Goal: Task Accomplishment & Management: Manage account settings

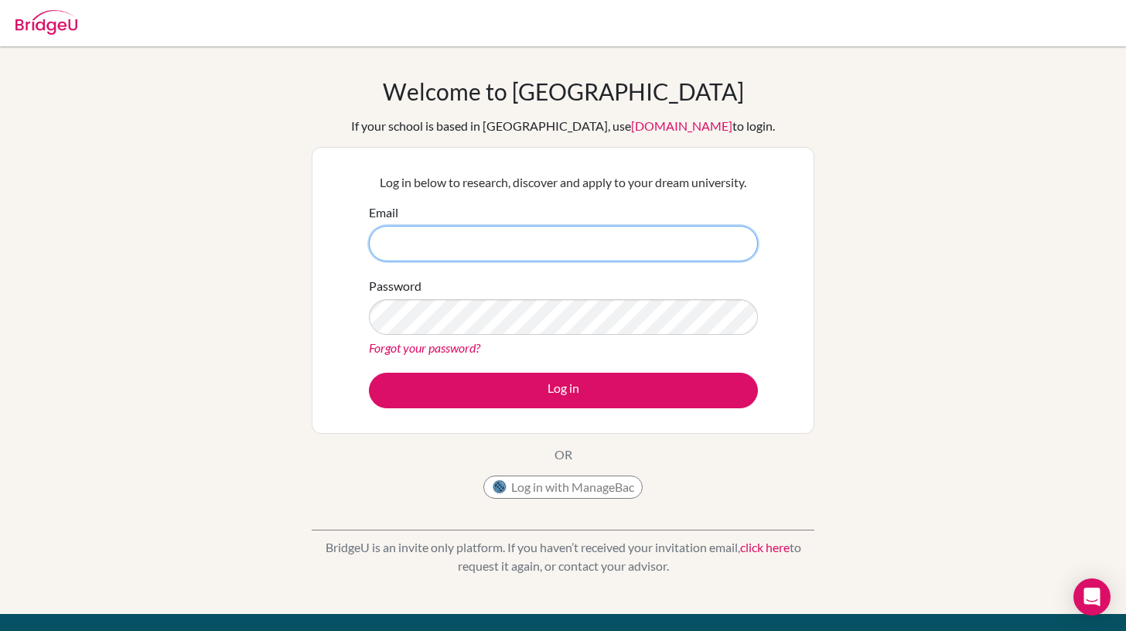
type input "[EMAIL_ADDRESS][DOMAIN_NAME]"
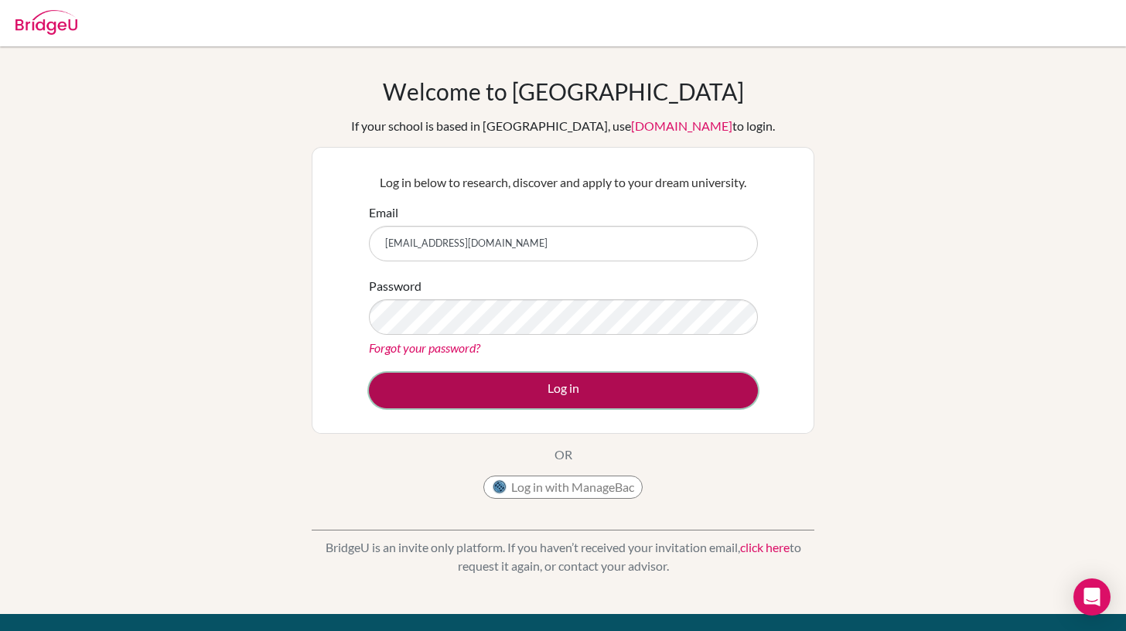
click at [558, 389] on button "Log in" at bounding box center [563, 391] width 389 height 36
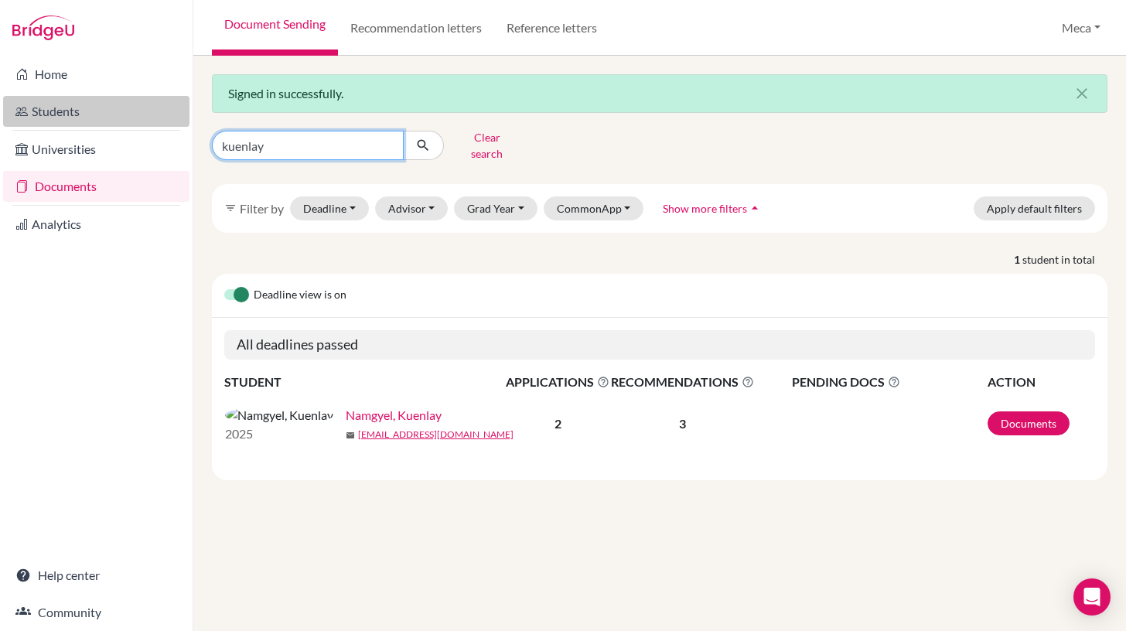
drag, startPoint x: 329, startPoint y: 143, endPoint x: 177, endPoint y: 121, distance: 153.9
click at [177, 121] on div "Home Students Universities Documents Analytics Help center Community Document S…" at bounding box center [563, 315] width 1126 height 631
type input "grace"
click button "submit" at bounding box center [423, 145] width 41 height 29
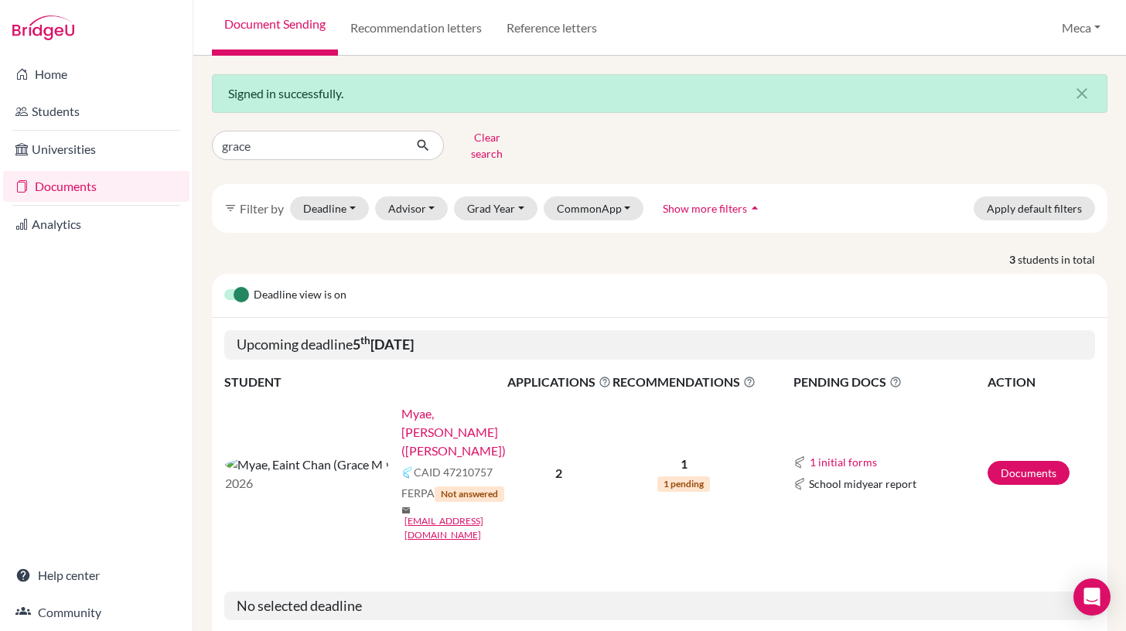
click at [401, 404] on link "Myae, [PERSON_NAME] ([PERSON_NAME])" at bounding box center [459, 432] width 116 height 56
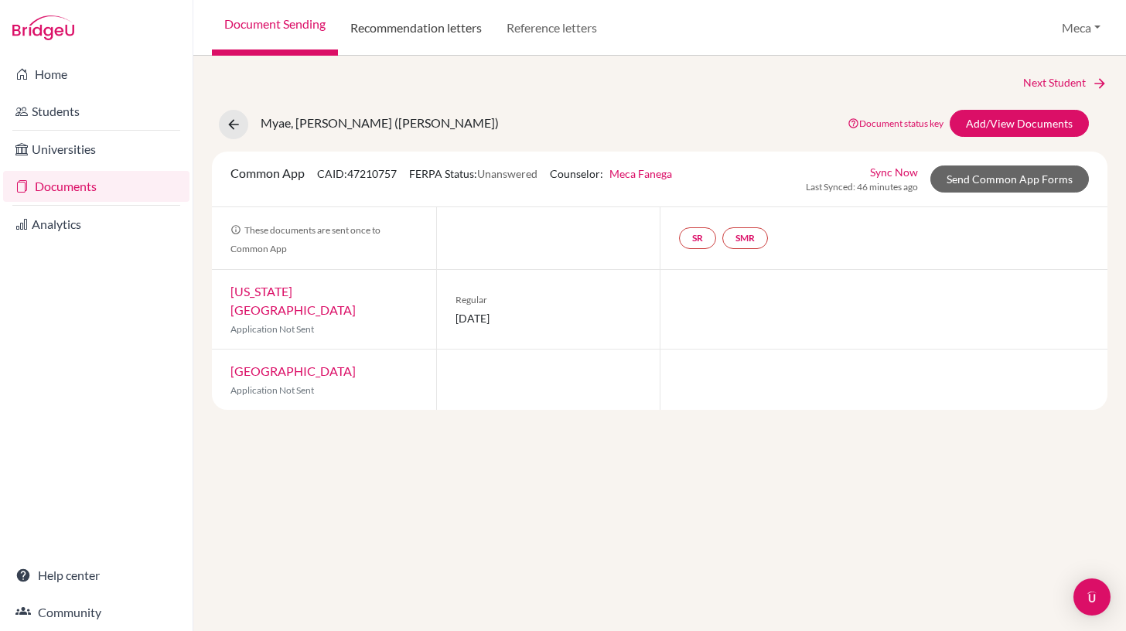
click at [415, 29] on link "Recommendation letters" at bounding box center [416, 28] width 156 height 56
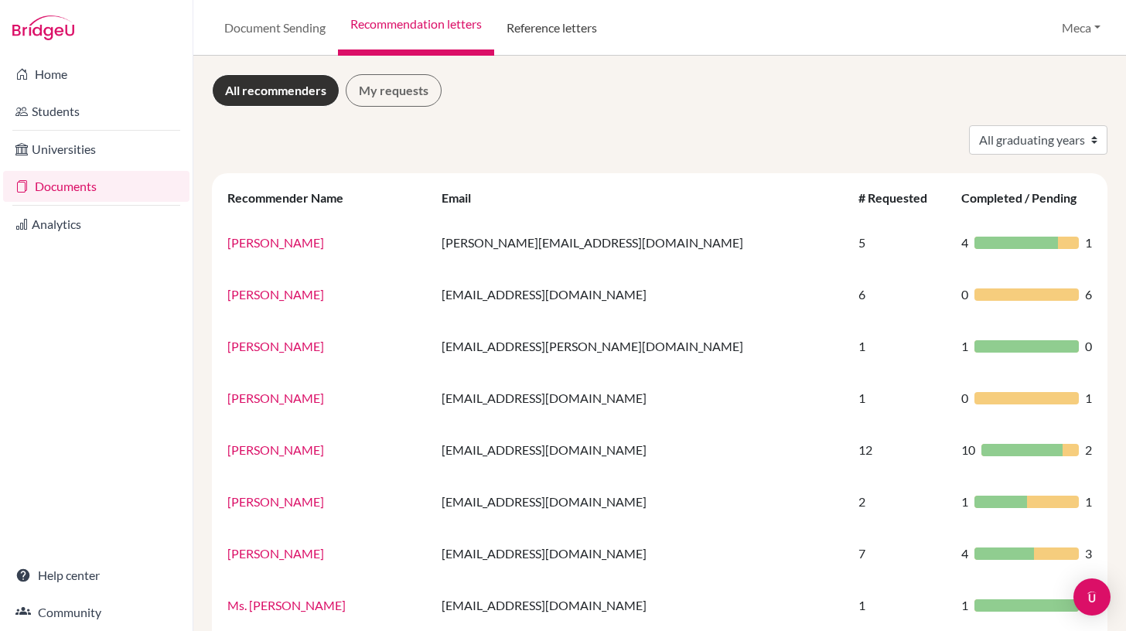
click at [561, 22] on link "Reference letters" at bounding box center [551, 28] width 115 height 56
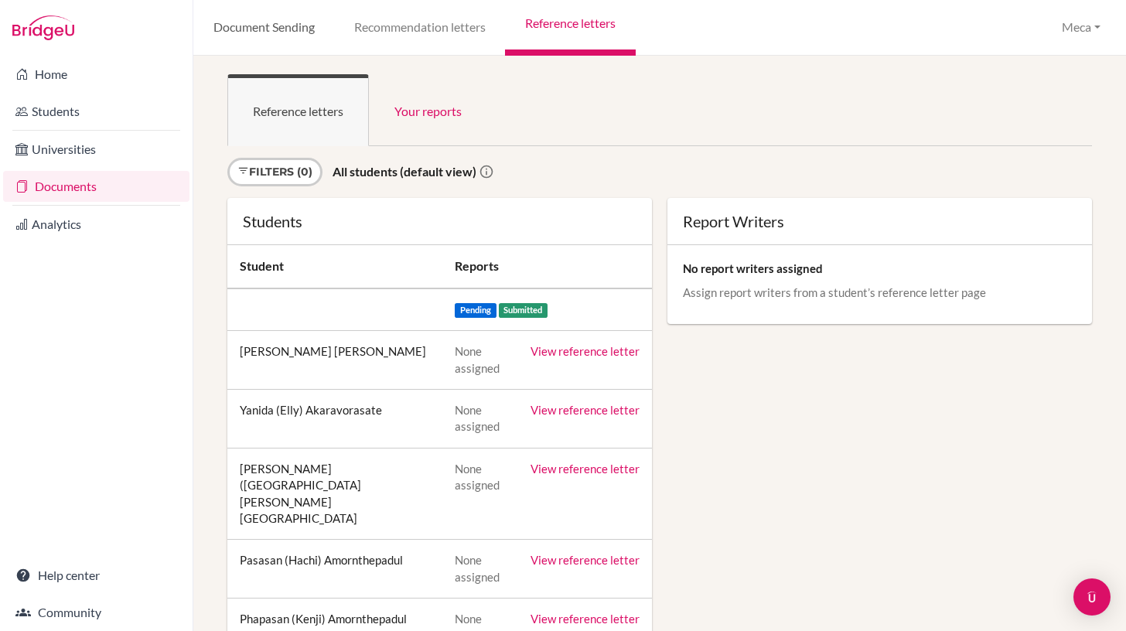
click at [283, 28] on link "Document Sending" at bounding box center [263, 28] width 141 height 56
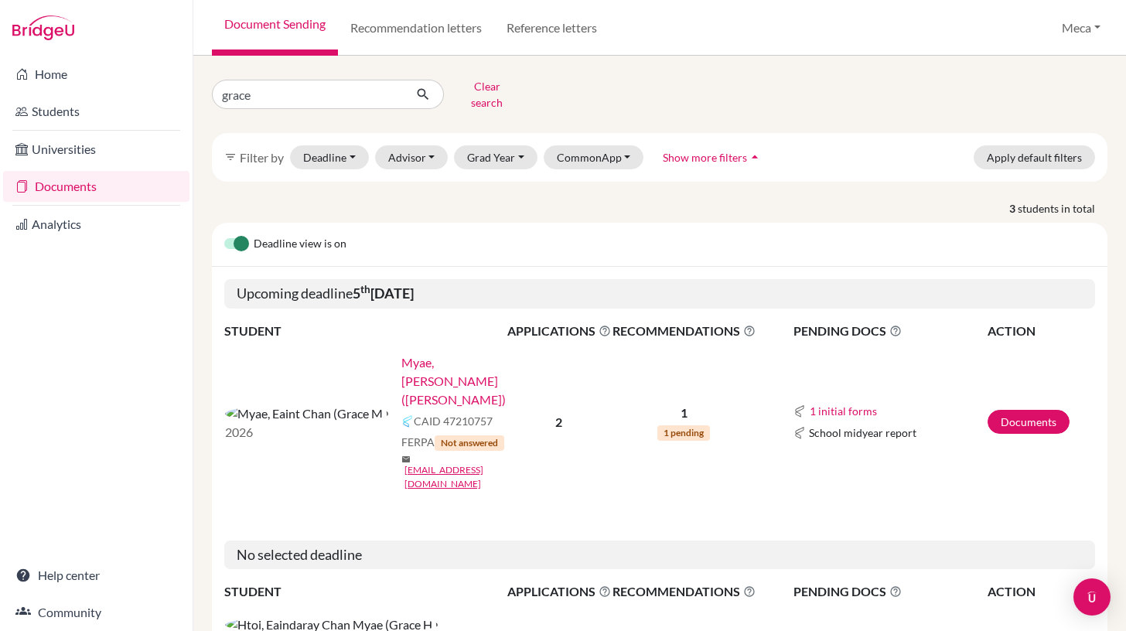
click at [401, 353] on link "Myae, [PERSON_NAME] ([PERSON_NAME])" at bounding box center [459, 381] width 116 height 56
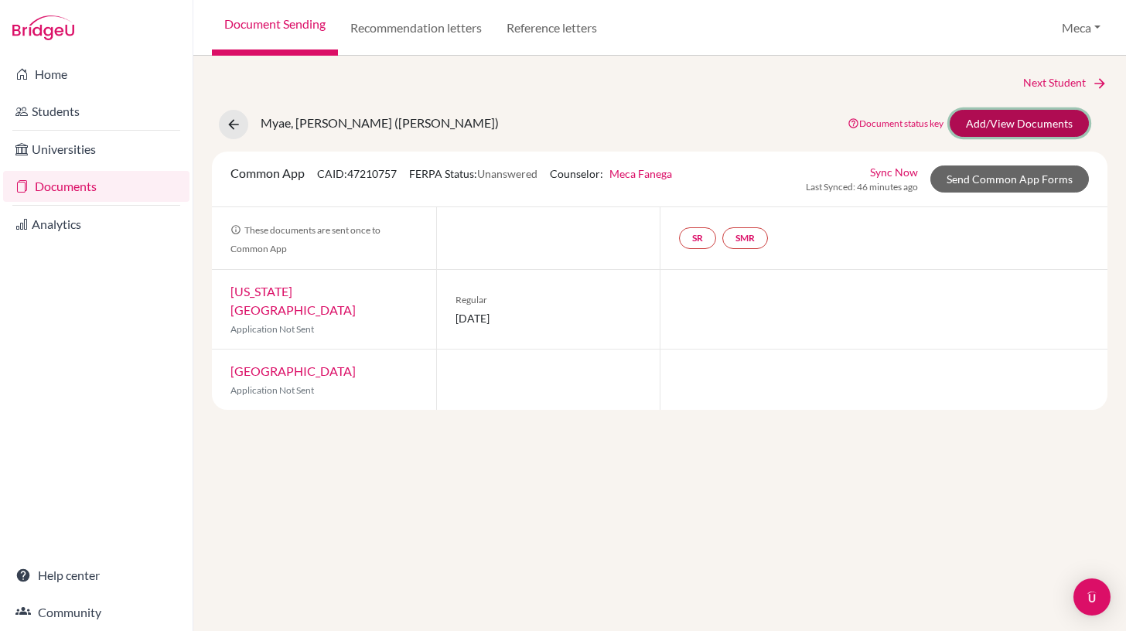
click at [989, 122] on link "Add/View Documents" at bounding box center [1019, 123] width 139 height 27
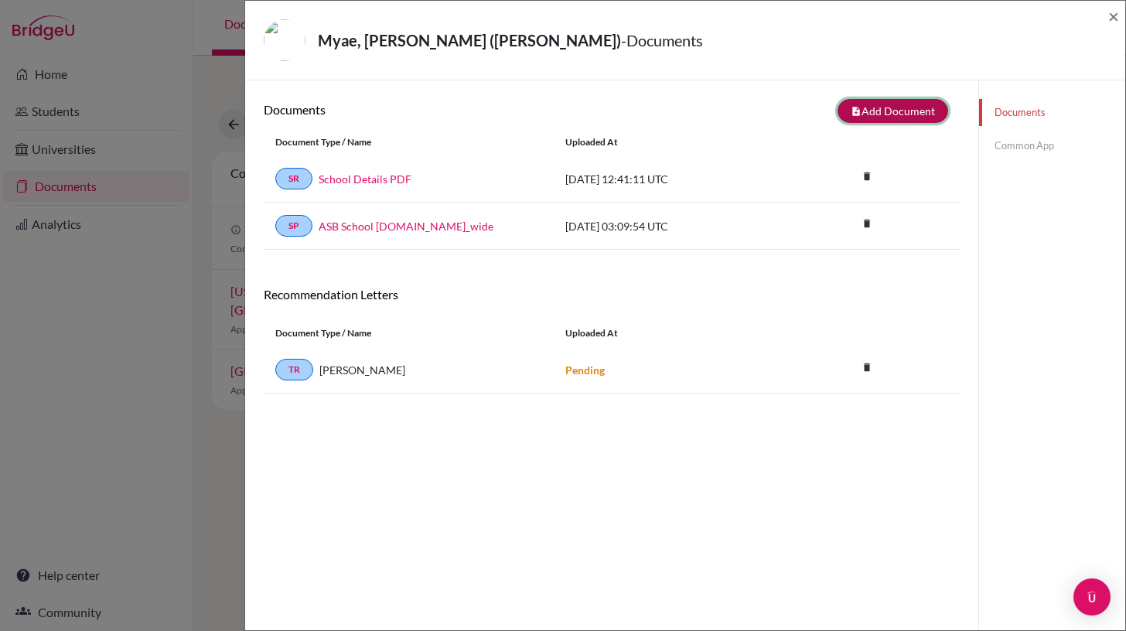
click at [923, 111] on button "note_add Add Document" at bounding box center [893, 111] width 111 height 24
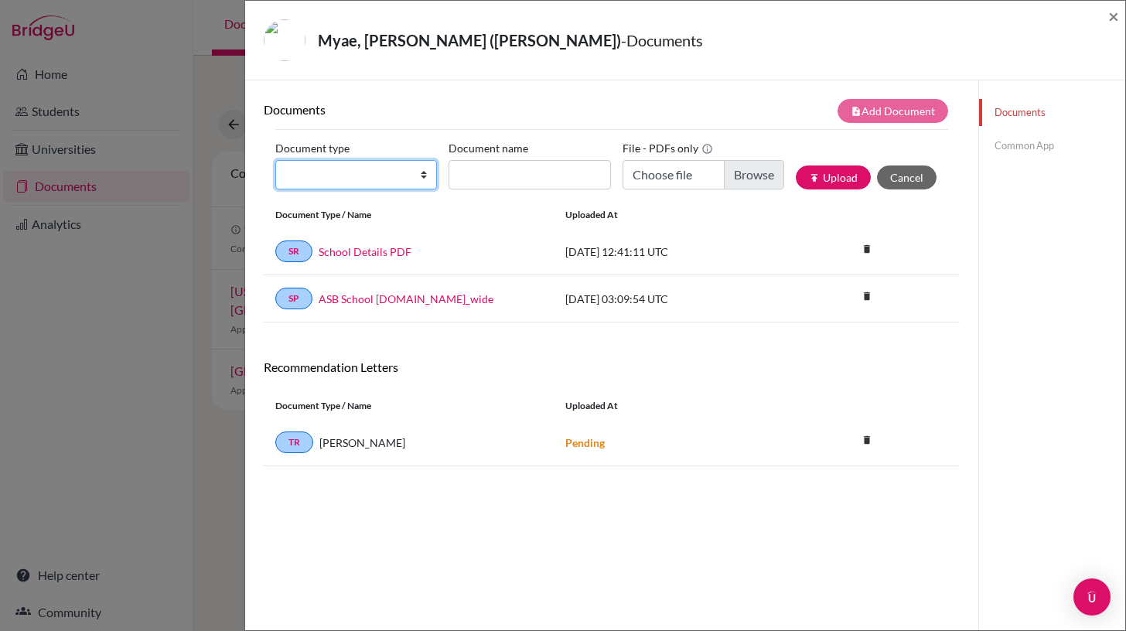
click at [418, 175] on select "Change explanation for Common App reports Counselor recommendation Internationa…" at bounding box center [356, 174] width 162 height 29
select select "5"
click at [275, 160] on select "Change explanation for Common App reports Counselor recommendation Internationa…" at bounding box center [356, 174] width 162 height 29
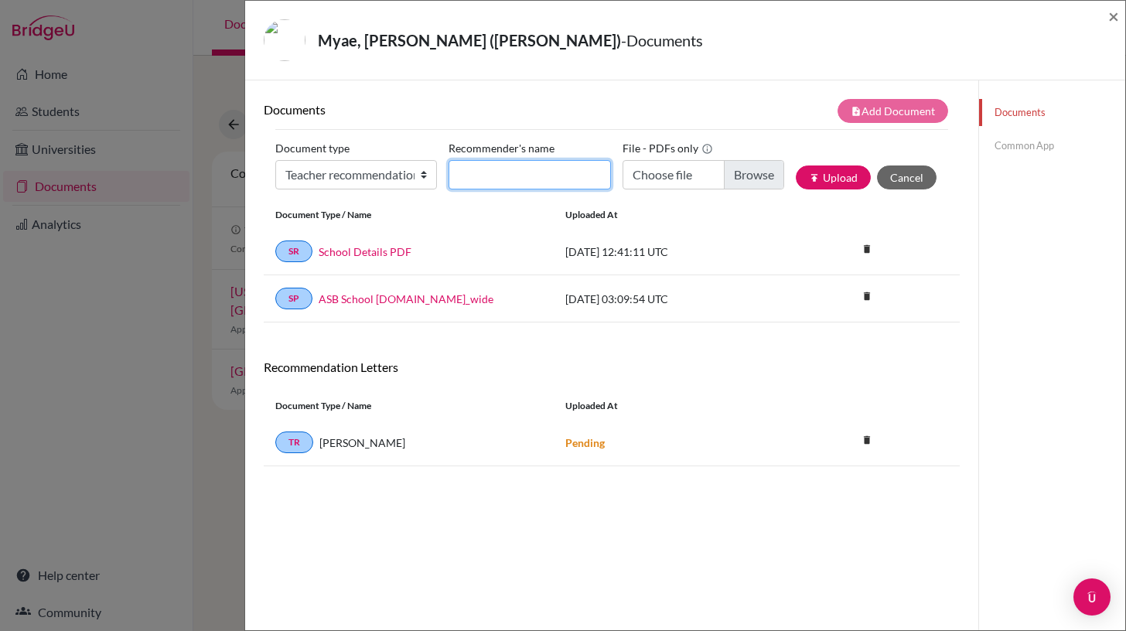
click at [514, 171] on input "Recommender's name" at bounding box center [530, 174] width 162 height 29
drag, startPoint x: 535, startPoint y: 172, endPoint x: 418, endPoint y: 162, distance: 117.1
click at [418, 162] on div "Document type Change explanation for Common App reports Counselor recommendatio…" at bounding box center [611, 169] width 673 height 66
paste input "[PERSON_NAME]"
type input "[PERSON_NAME]"
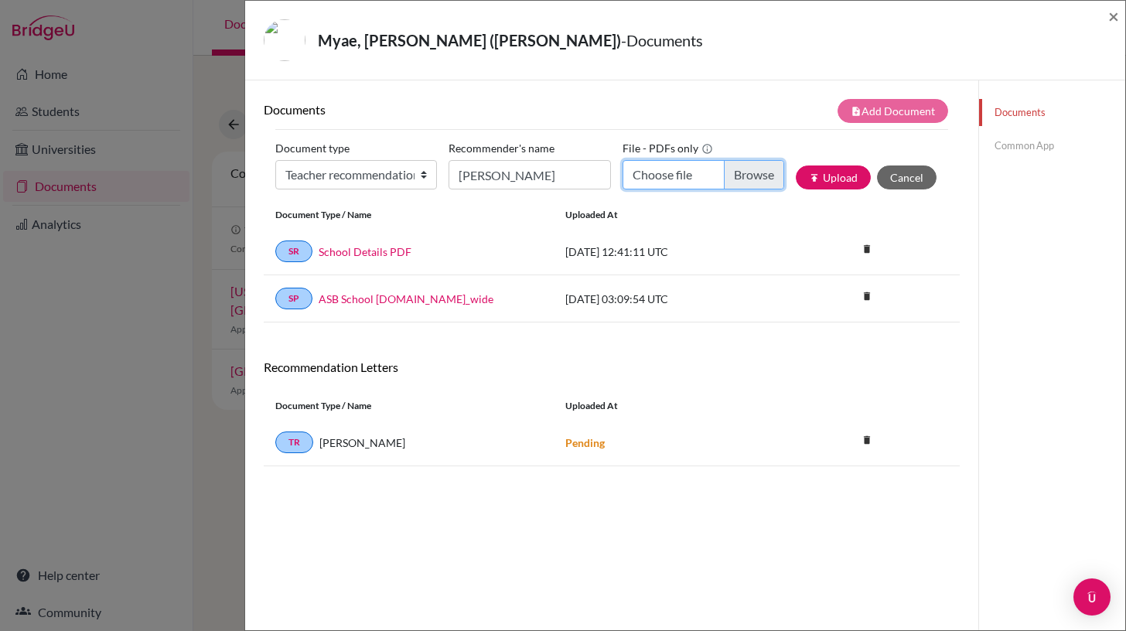
click at [690, 176] on input "Choose file" at bounding box center [704, 174] width 162 height 29
type input "C:\fakepath\Reference Letter for [PERSON_NAME].pdf"
click at [837, 179] on button "publish Upload" at bounding box center [833, 177] width 75 height 24
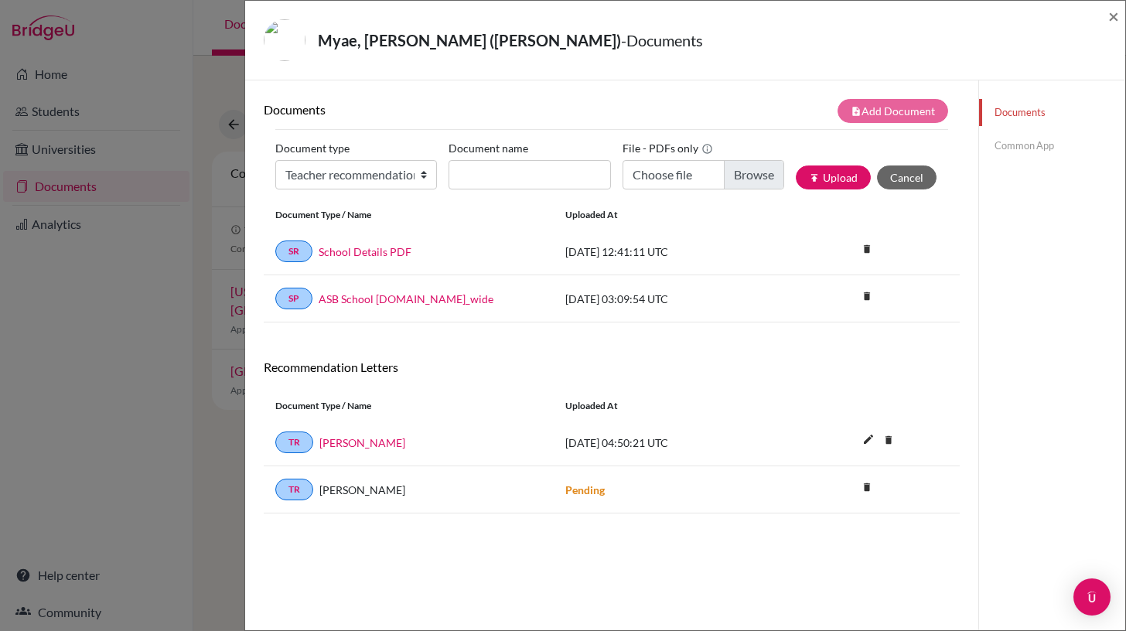
scroll to position [1, 0]
click at [360, 445] on link "[PERSON_NAME]" at bounding box center [362, 442] width 86 height 16
click at [1028, 148] on link "Common App" at bounding box center [1052, 145] width 146 height 27
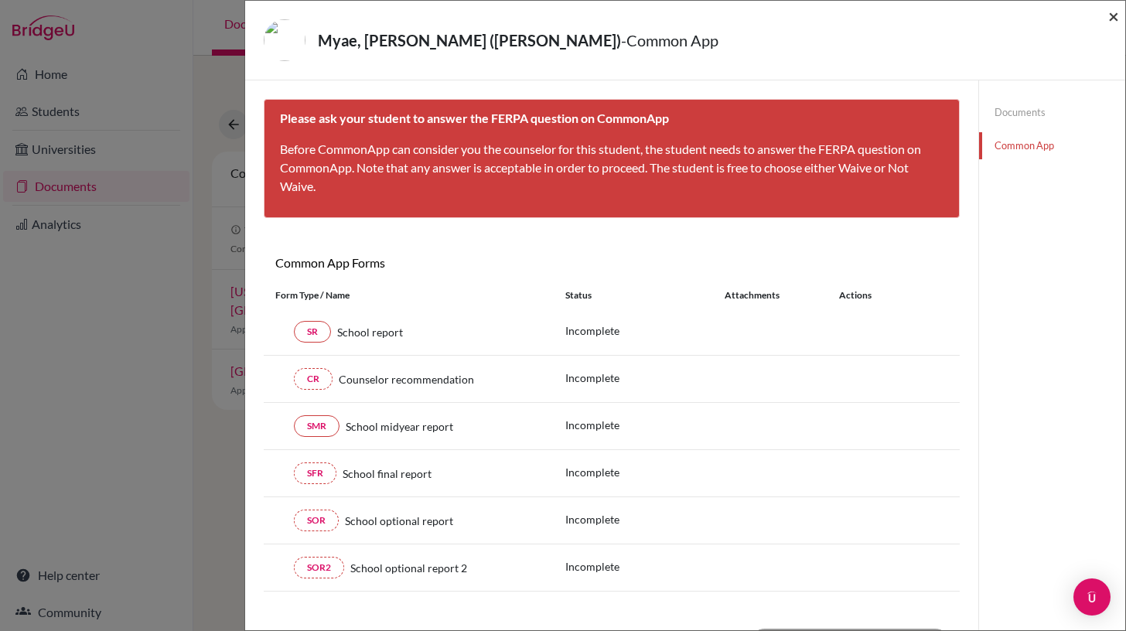
click at [1115, 19] on span "×" at bounding box center [1113, 16] width 11 height 22
